Goal: Transaction & Acquisition: Book appointment/travel/reservation

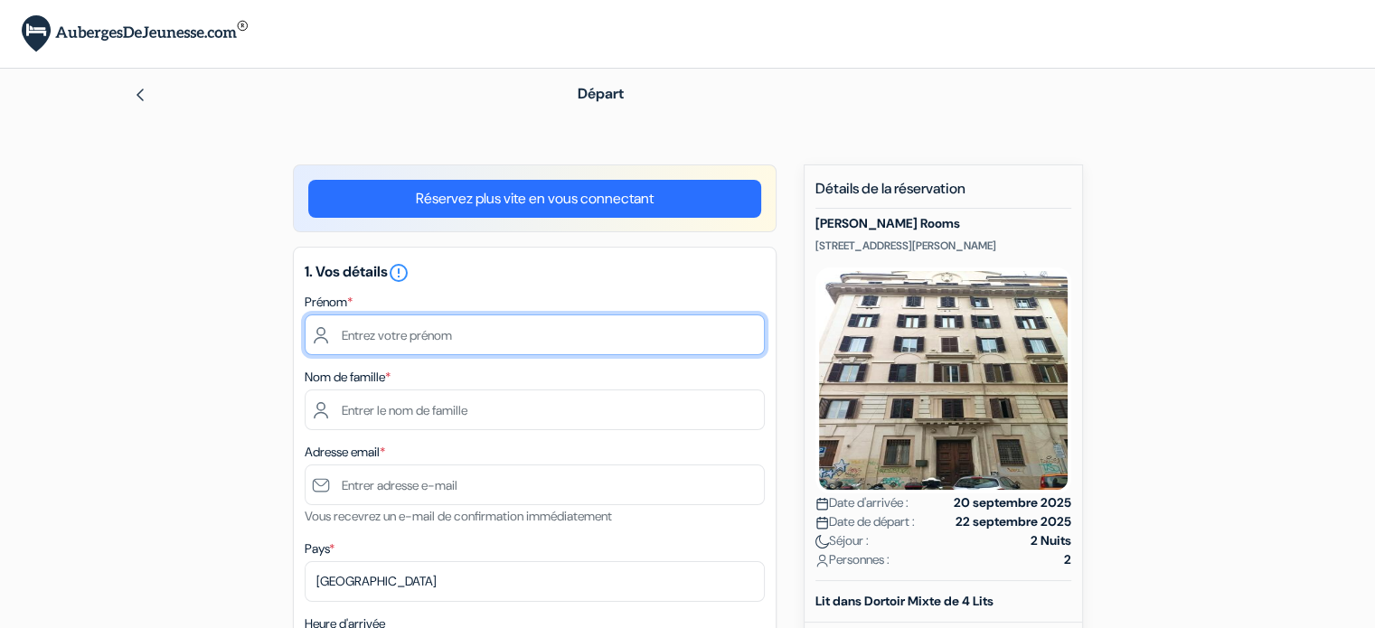
drag, startPoint x: 404, startPoint y: 332, endPoint x: 430, endPoint y: 318, distance: 29.5
click at [404, 332] on input "text" at bounding box center [535, 334] width 460 height 41
click at [485, 342] on input "text" at bounding box center [535, 334] width 460 height 41
type input "Daniel"
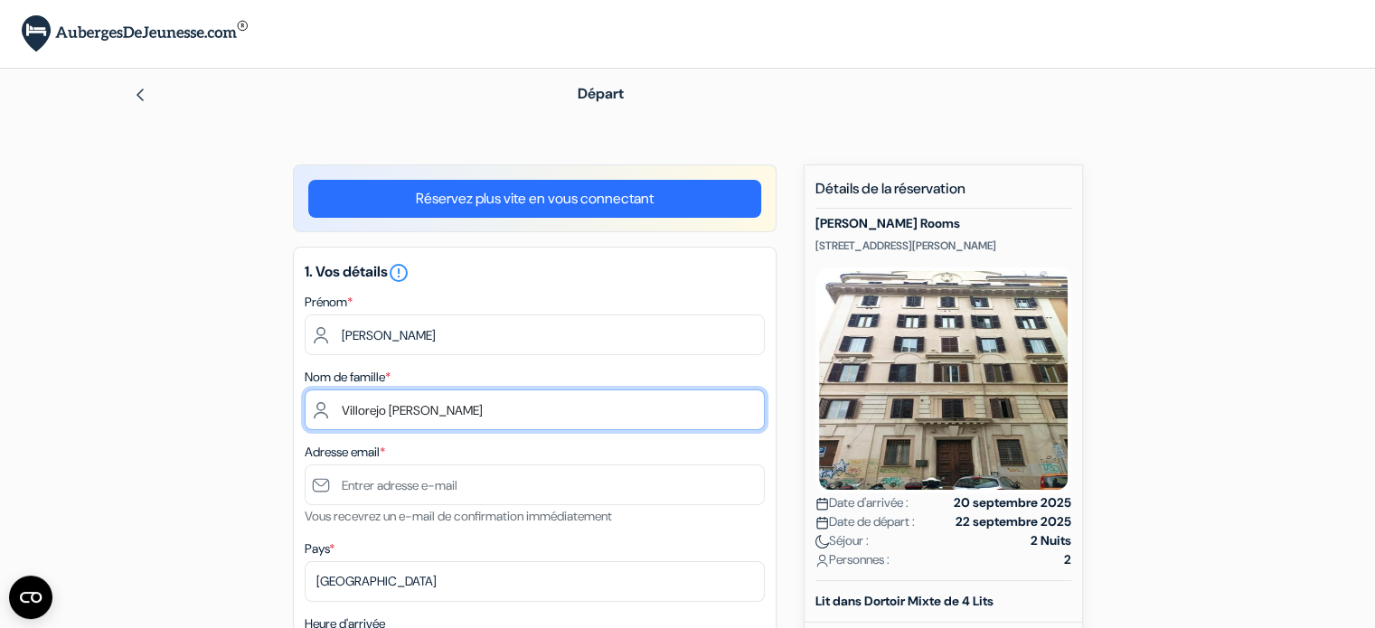
type input "Villorejo Ostolaza"
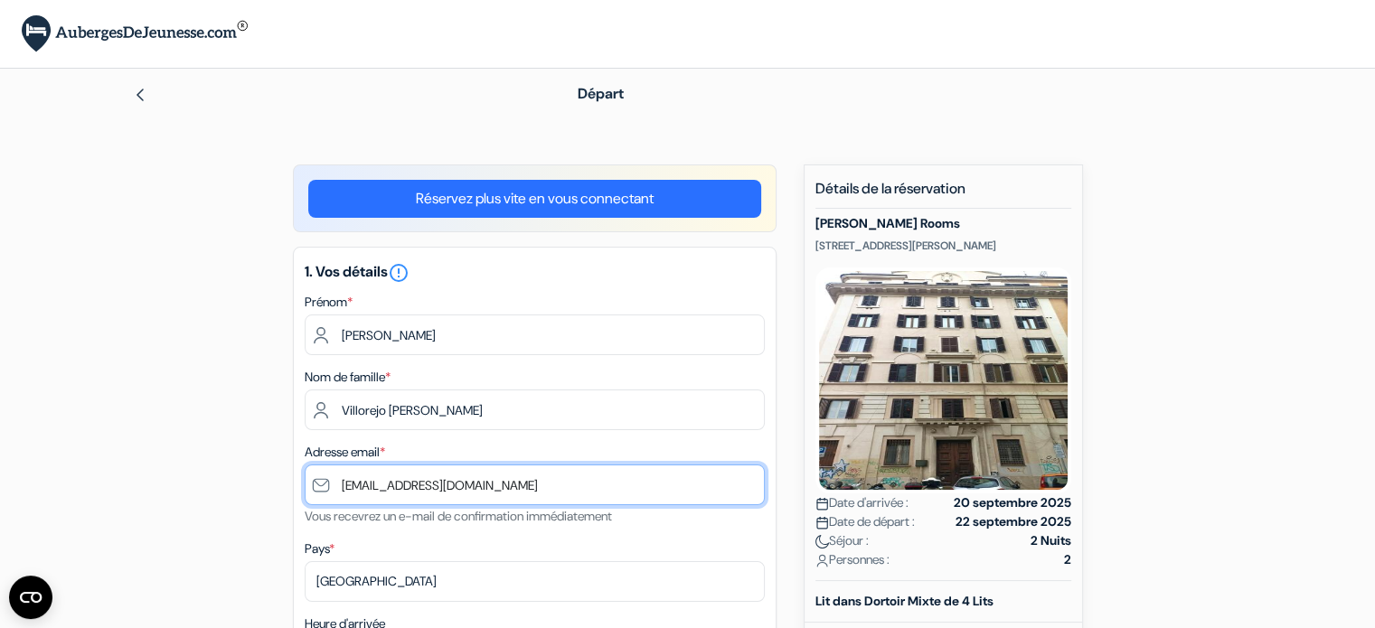
type input "[EMAIL_ADDRESS][DOMAIN_NAME]"
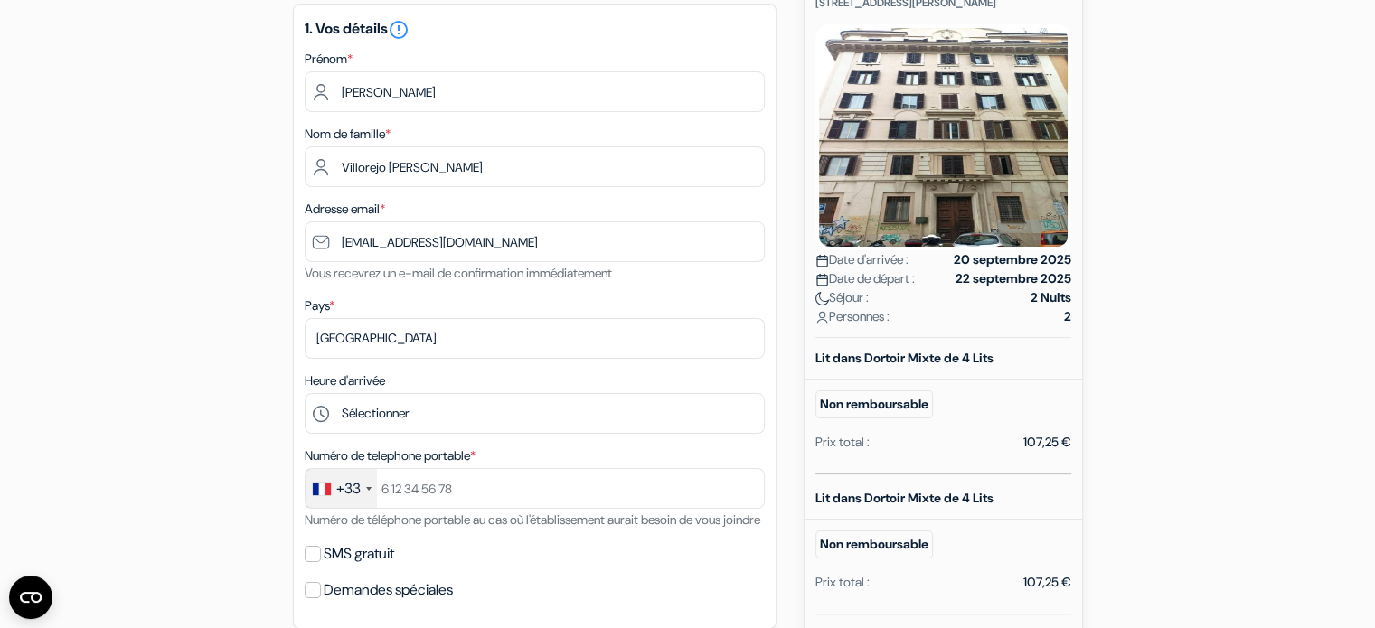
scroll to position [271, 0]
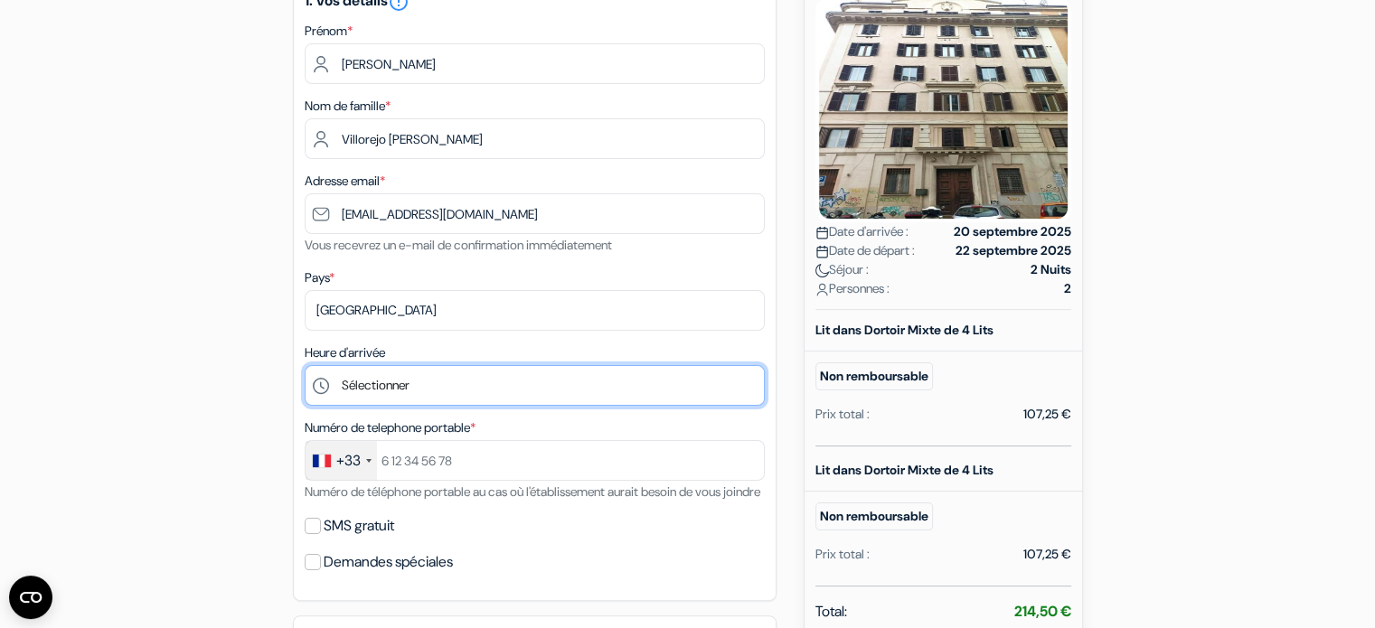
click at [423, 387] on select "Sélectionner 15:00 16:00 17:00 18:00 19:00 20:00 21:00 22:00 23:00" at bounding box center [535, 385] width 460 height 41
click at [426, 368] on select "Sélectionner 15:00 16:00 17:00 18:00 19:00 20:00 21:00 22:00 23:00" at bounding box center [535, 385] width 460 height 41
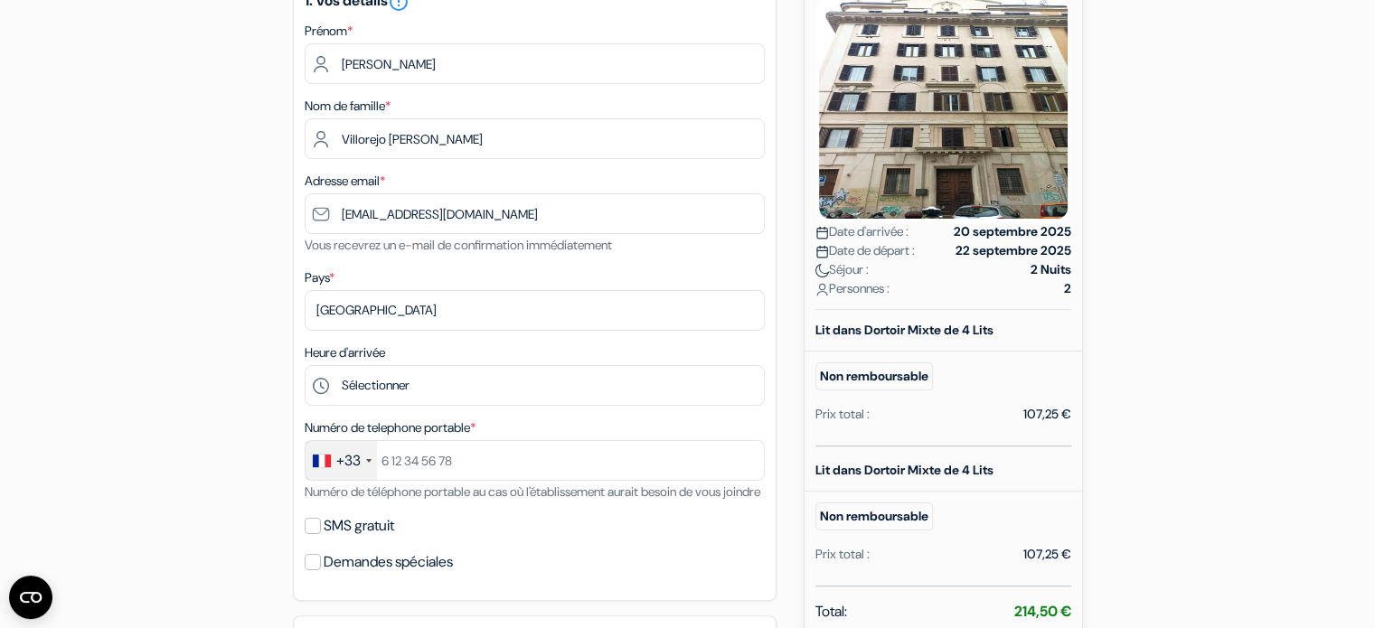
click at [801, 194] on div "add_box Minerva Rooms 35 Via Principe Umberto, Rome, Italie Détails de l'établi…" at bounding box center [687, 538] width 1193 height 1290
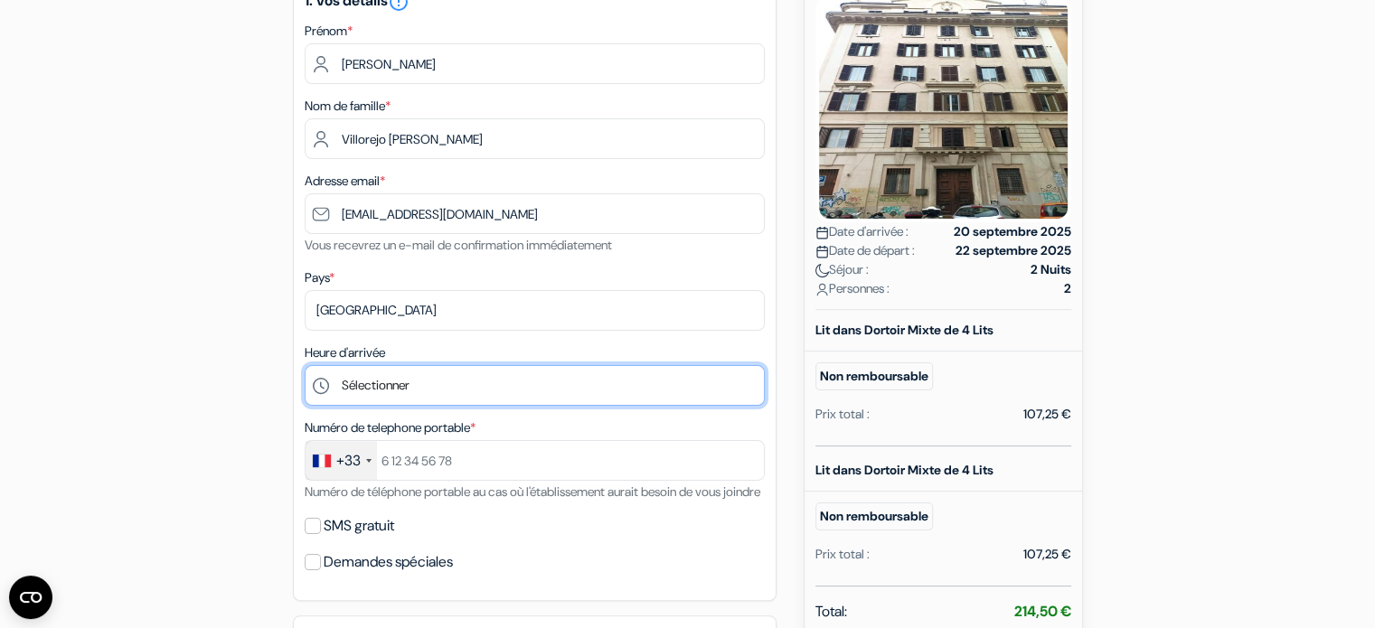
click at [502, 386] on select "Sélectionner 15:00 16:00 17:00 18:00 19:00 20:00 21:00 22:00 23:00" at bounding box center [535, 385] width 460 height 41
select select "15"
click at [305, 366] on select "Sélectionner 15:00 16:00 17:00 18:00 19:00 20:00 21:00 22:00 23:00" at bounding box center [535, 385] width 460 height 41
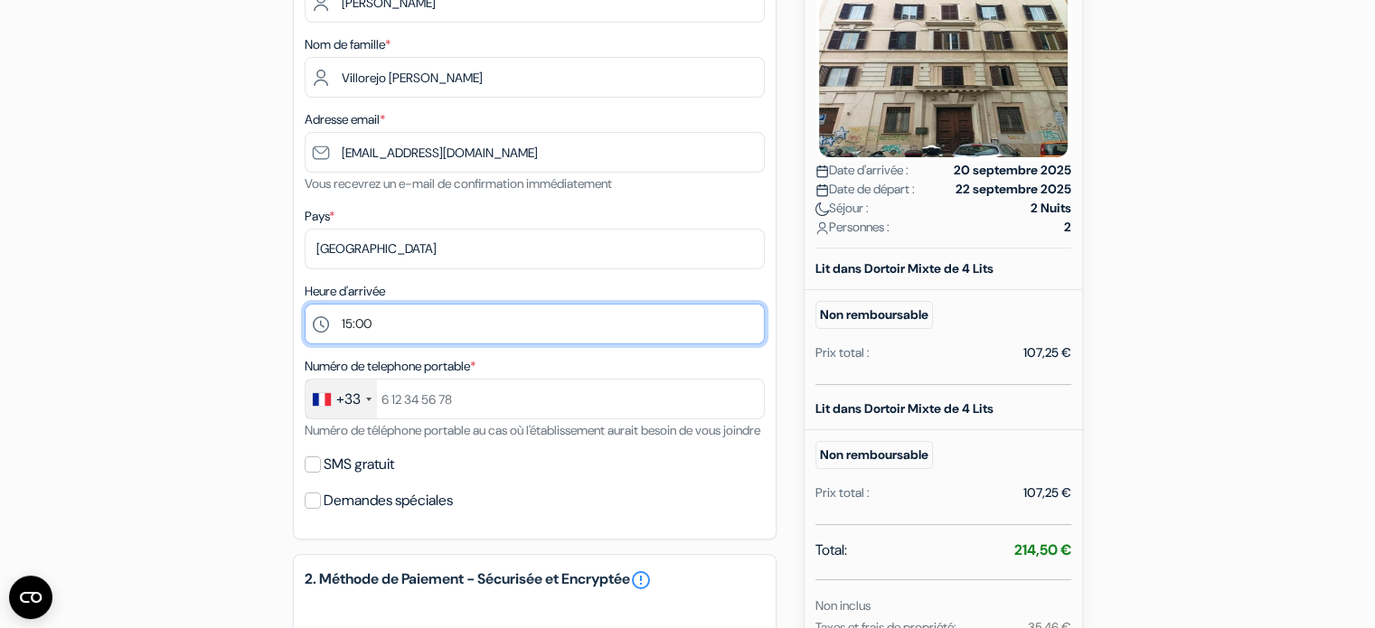
scroll to position [361, 0]
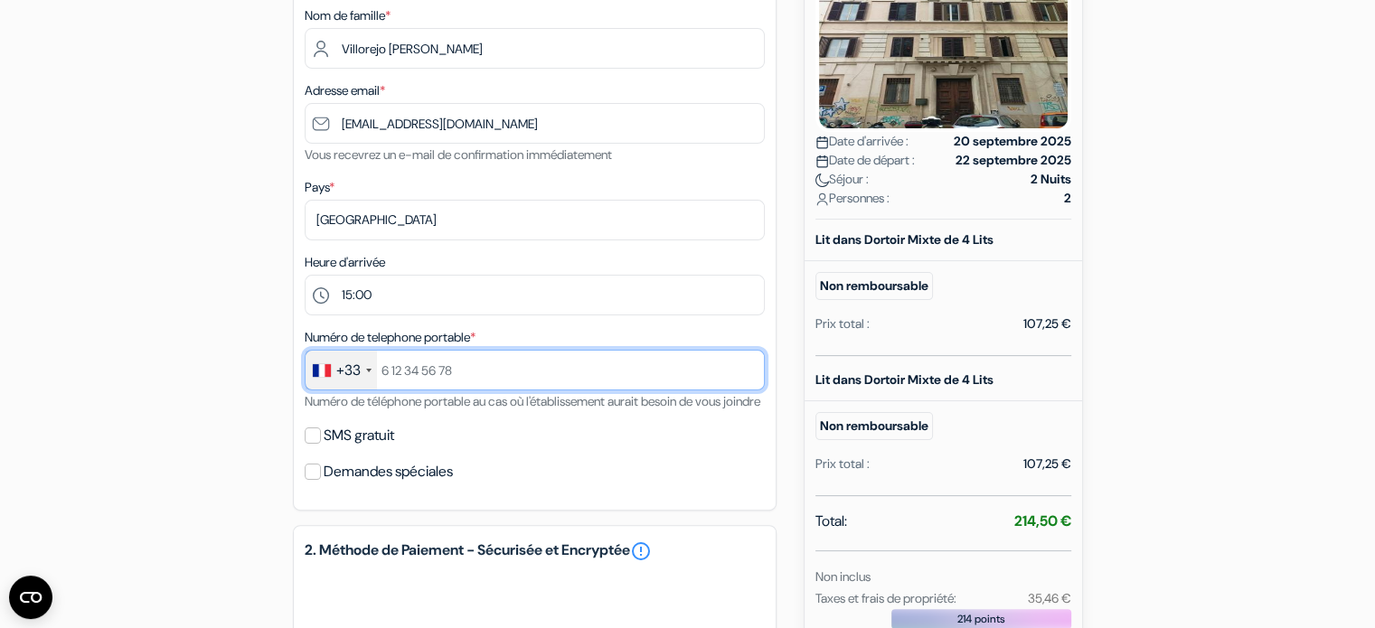
click at [428, 375] on input "text" at bounding box center [535, 370] width 460 height 41
type input "+33686109850"
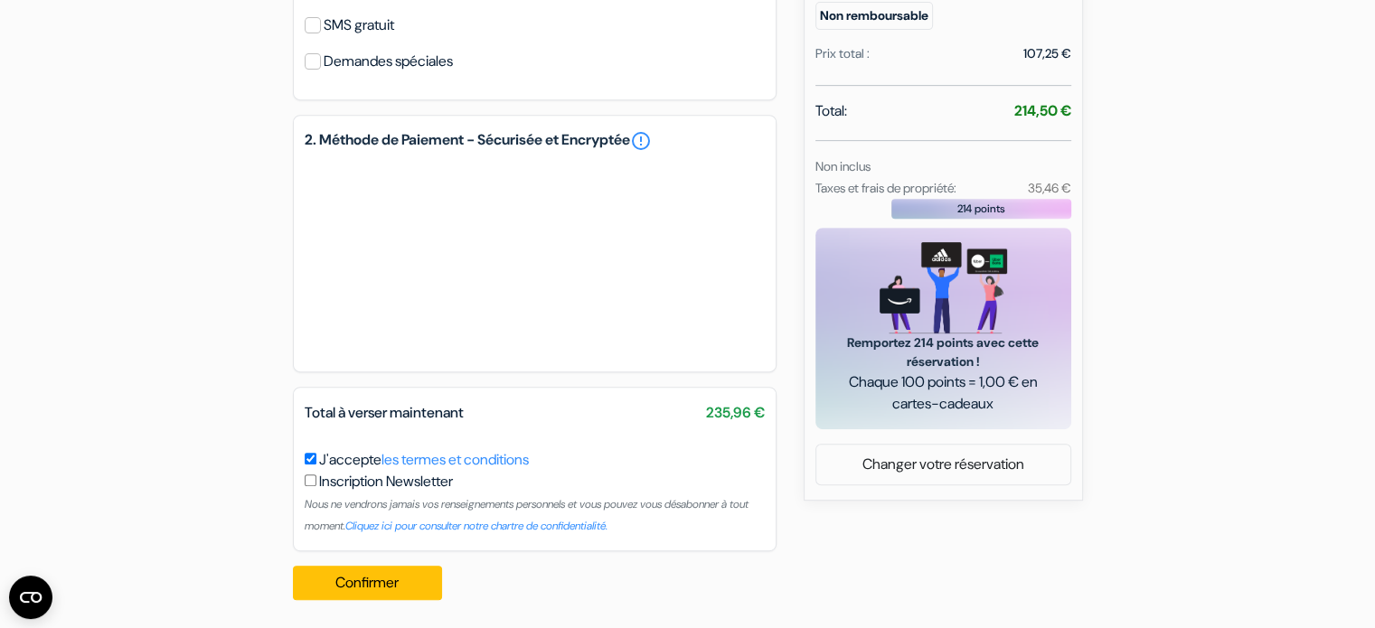
scroll to position [799, 0]
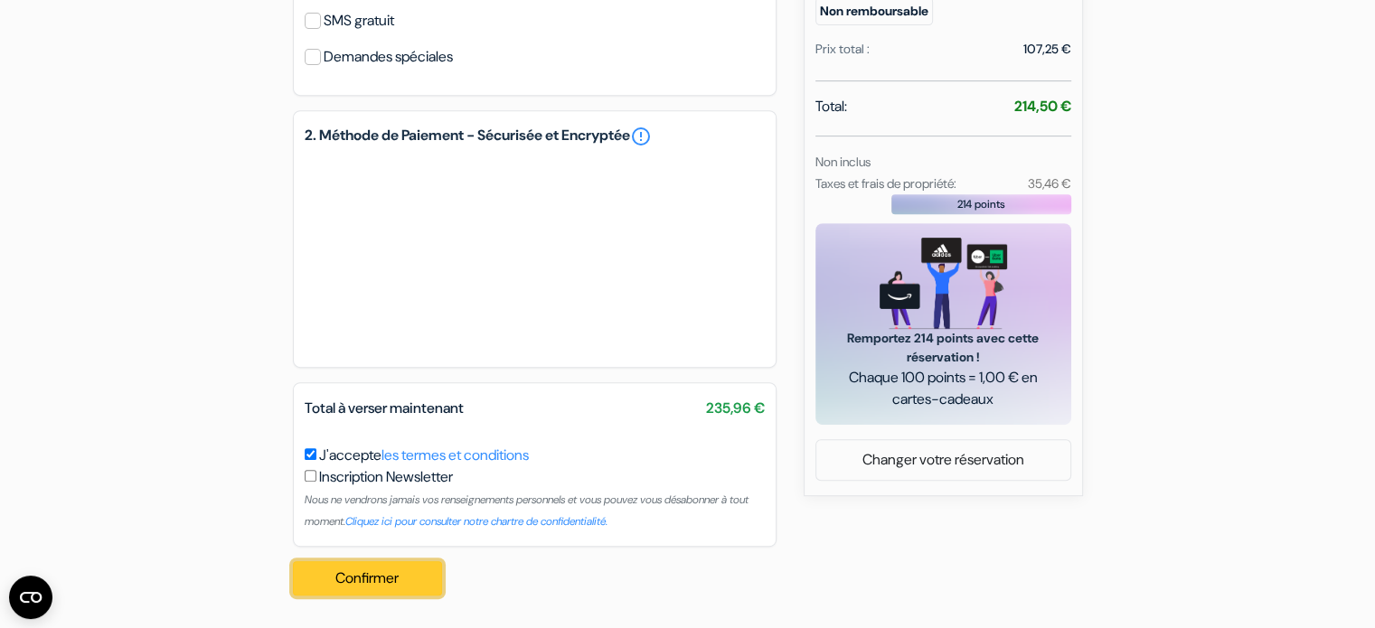
click at [358, 577] on button "Confirmer Loading..." at bounding box center [368, 578] width 150 height 34
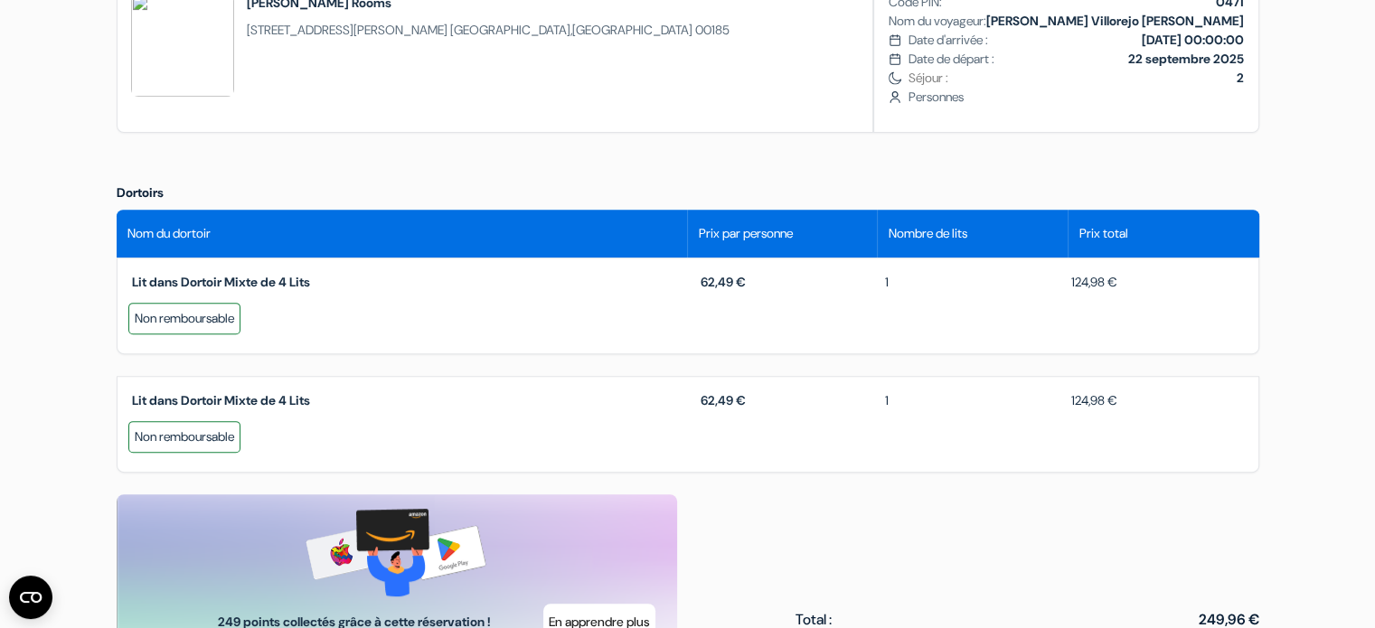
scroll to position [723, 0]
